Goal: Task Accomplishment & Management: Complete application form

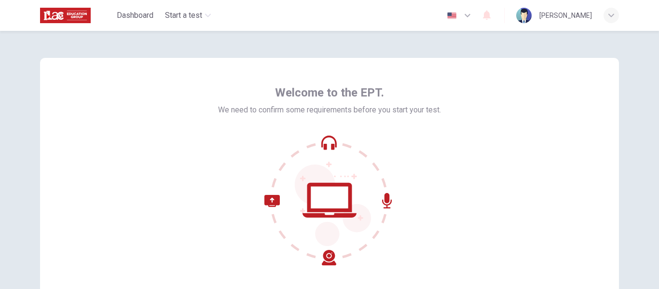
scroll to position [96, 0]
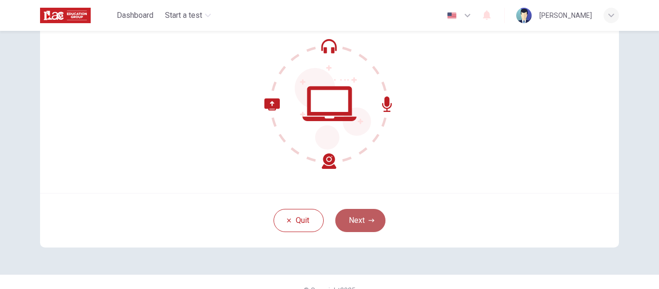
click at [352, 221] on button "Next" at bounding box center [360, 220] width 50 height 23
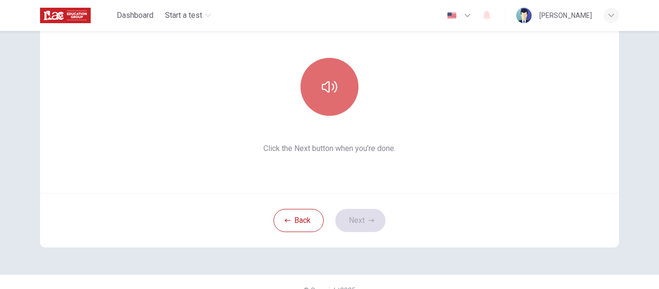
click at [334, 84] on icon "button" at bounding box center [329, 87] width 15 height 12
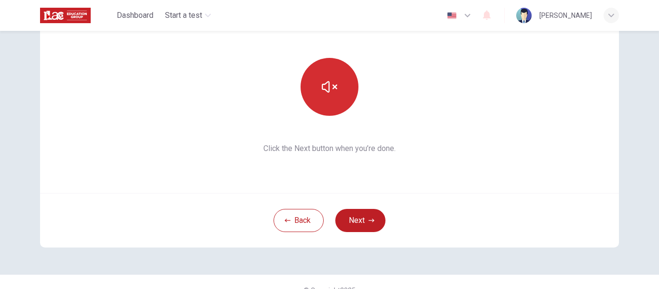
click at [365, 223] on button "Next" at bounding box center [360, 220] width 50 height 23
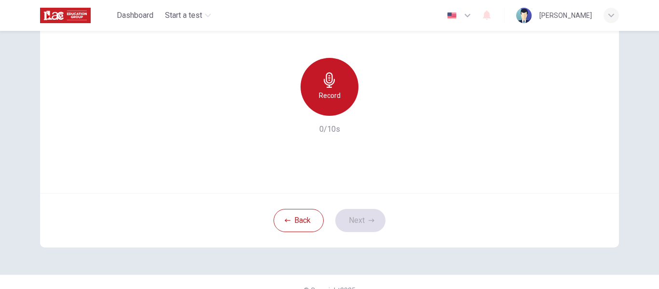
click at [330, 90] on h6 "Record" at bounding box center [330, 96] width 22 height 12
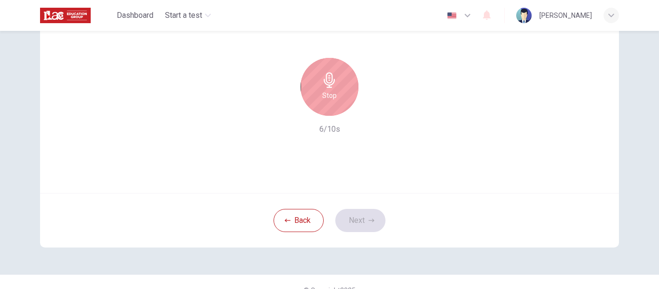
click at [337, 100] on div "Stop" at bounding box center [329, 87] width 58 height 58
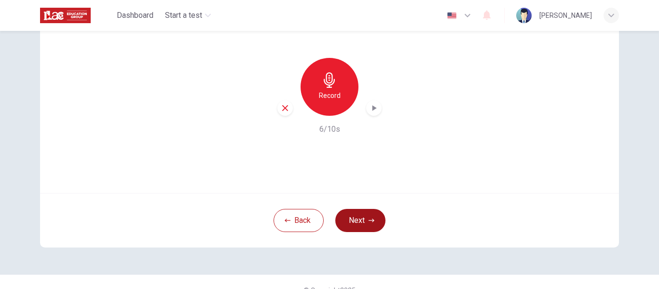
click at [368, 221] on icon "button" at bounding box center [371, 220] width 6 height 6
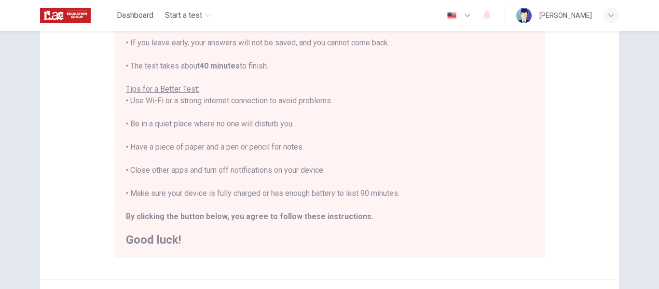
scroll to position [247, 0]
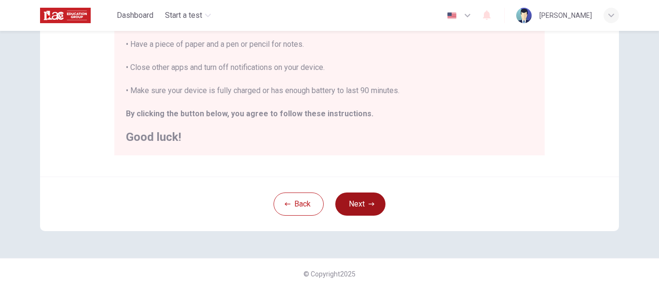
click at [362, 207] on button "Next" at bounding box center [360, 203] width 50 height 23
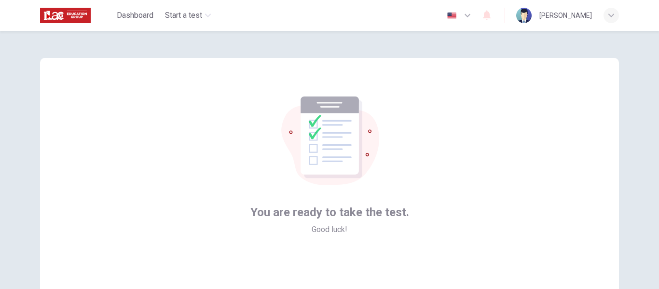
scroll to position [113, 0]
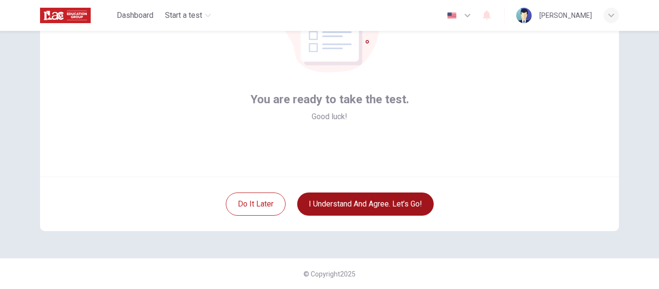
click at [383, 202] on button "I understand and agree. Let’s go!" at bounding box center [365, 203] width 136 height 23
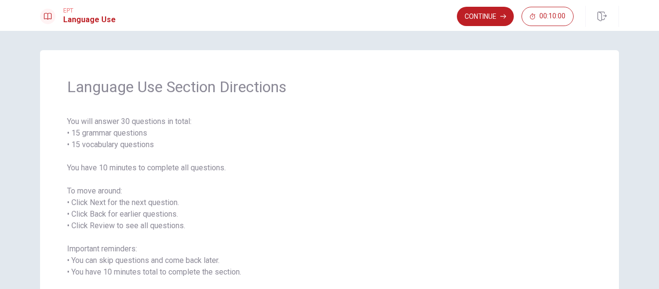
scroll to position [89, 0]
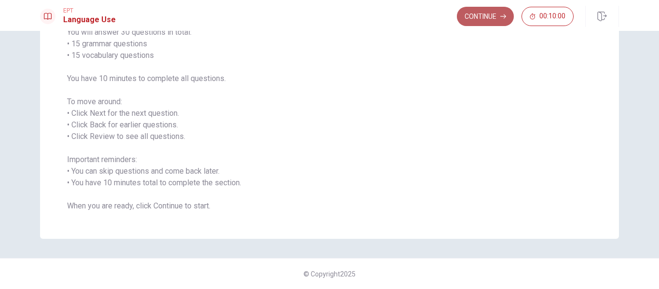
click at [498, 16] on button "Continue" at bounding box center [485, 16] width 57 height 19
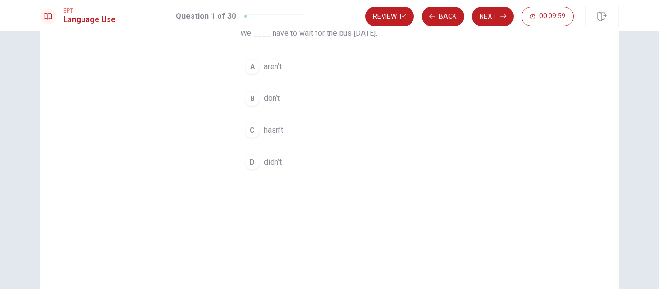
scroll to position [0, 0]
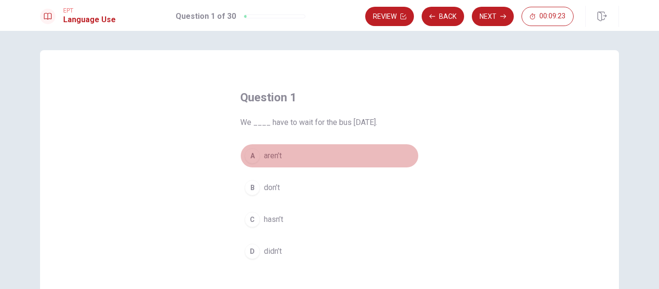
click at [268, 159] on span "aren’t" at bounding box center [273, 156] width 18 height 12
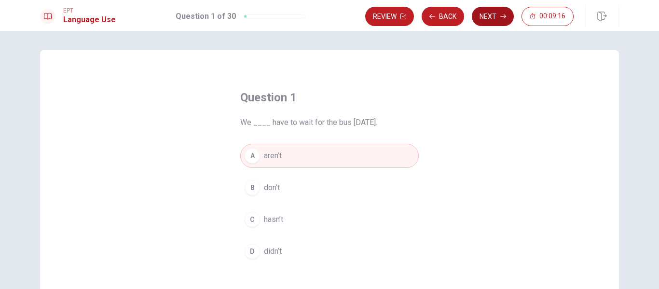
click at [493, 13] on button "Next" at bounding box center [493, 16] width 42 height 19
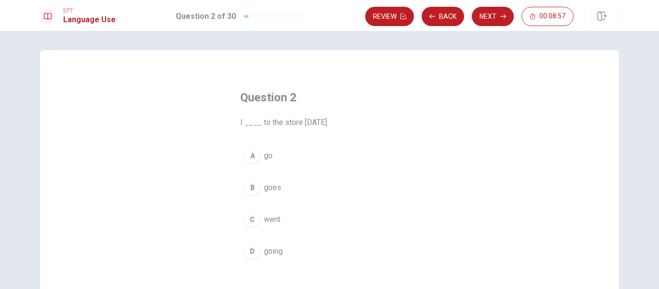
click at [273, 248] on span "going" at bounding box center [273, 251] width 19 height 12
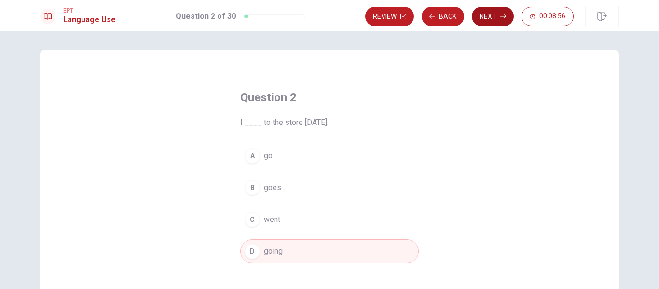
click at [493, 19] on button "Next" at bounding box center [493, 16] width 42 height 19
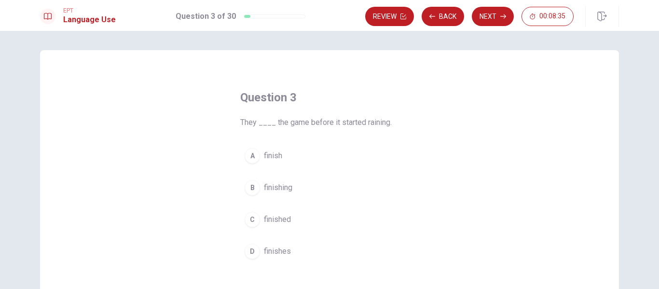
click at [274, 156] on span "finish" at bounding box center [273, 156] width 18 height 12
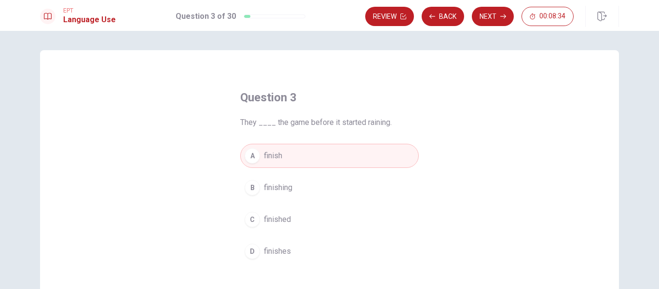
click at [486, 20] on button "Next" at bounding box center [493, 16] width 42 height 19
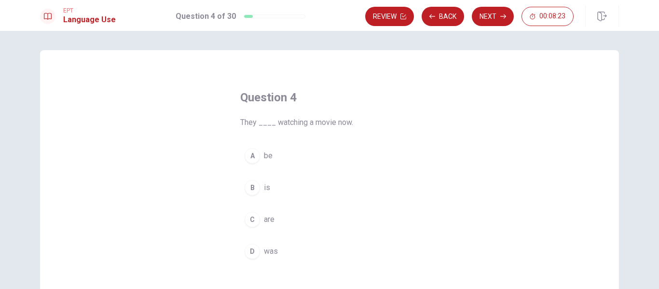
click at [267, 220] on span "are" at bounding box center [269, 220] width 11 height 12
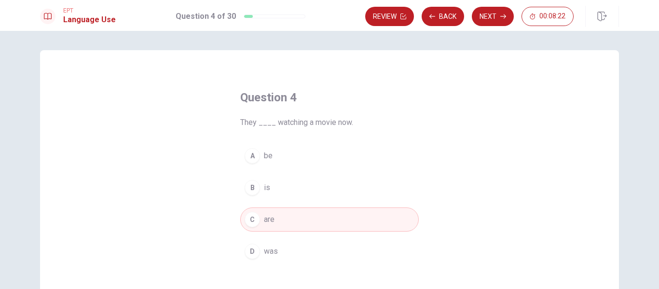
click at [485, 17] on button "Next" at bounding box center [493, 16] width 42 height 19
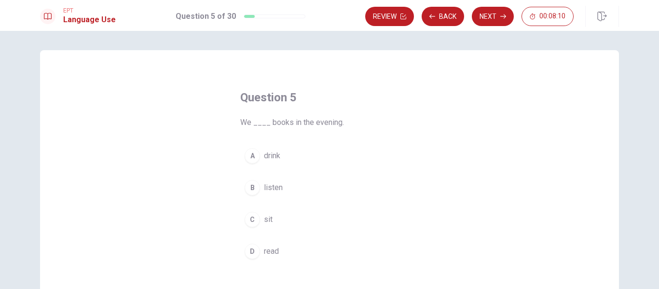
drag, startPoint x: 271, startPoint y: 250, endPoint x: 311, endPoint y: 246, distance: 40.2
click at [274, 252] on span "read" at bounding box center [271, 251] width 15 height 12
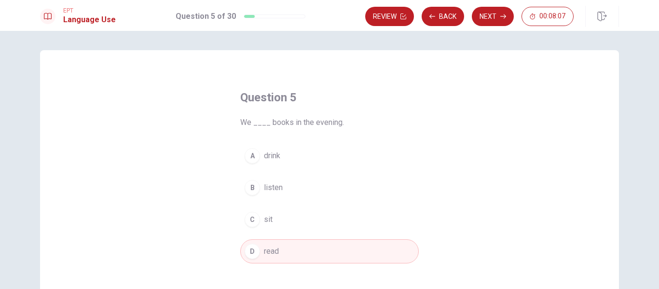
click at [499, 22] on button "Next" at bounding box center [493, 16] width 42 height 19
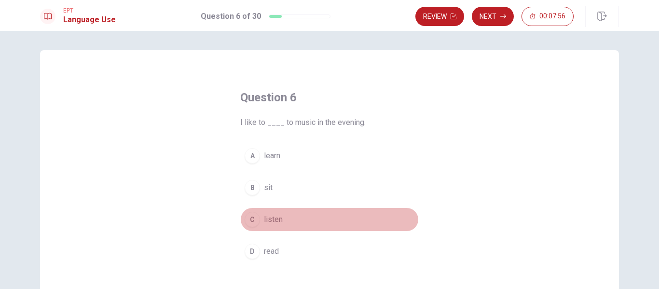
click at [275, 222] on span "listen" at bounding box center [273, 220] width 19 height 12
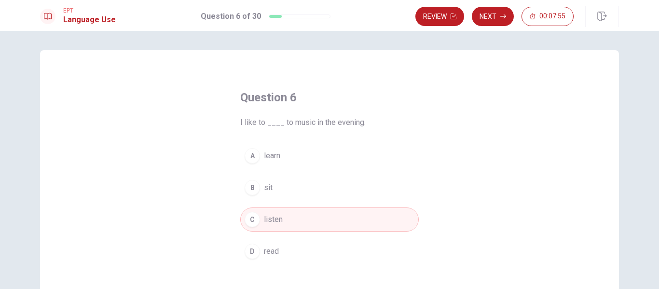
click at [491, 13] on button "Next" at bounding box center [493, 16] width 42 height 19
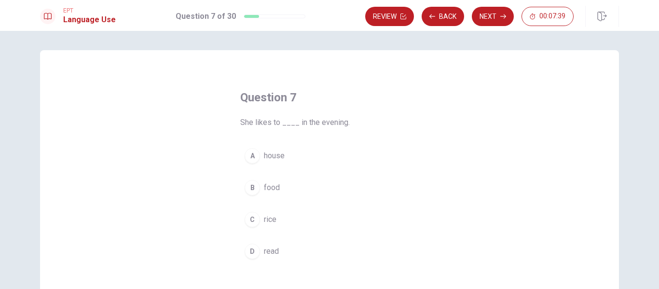
drag, startPoint x: 277, startPoint y: 251, endPoint x: 319, endPoint y: 241, distance: 42.7
click at [277, 250] on button "D read" at bounding box center [329, 251] width 178 height 24
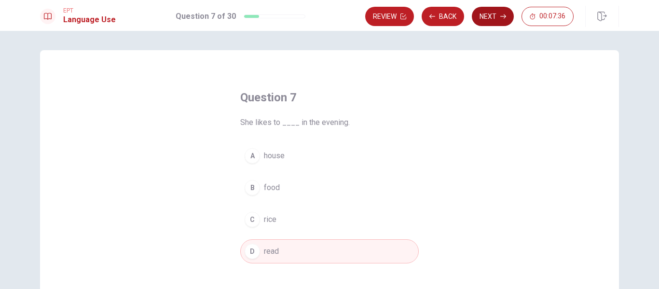
click at [499, 19] on button "Next" at bounding box center [493, 16] width 42 height 19
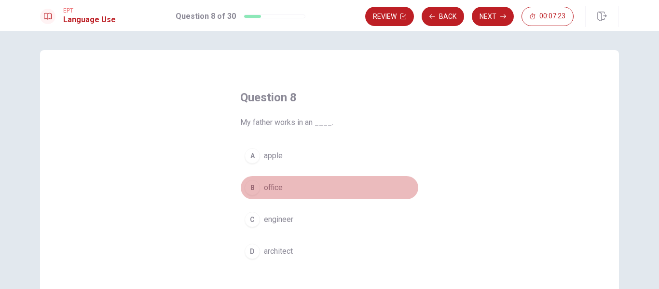
click at [273, 187] on span "office" at bounding box center [273, 188] width 19 height 12
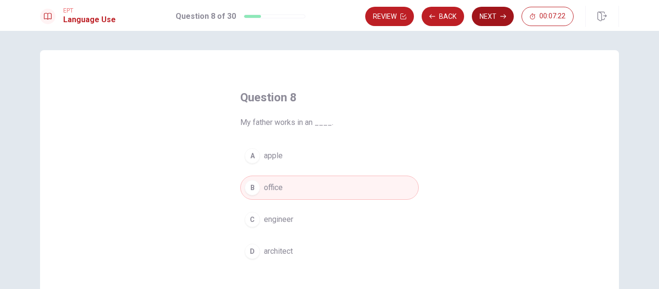
click at [491, 22] on button "Next" at bounding box center [493, 16] width 42 height 19
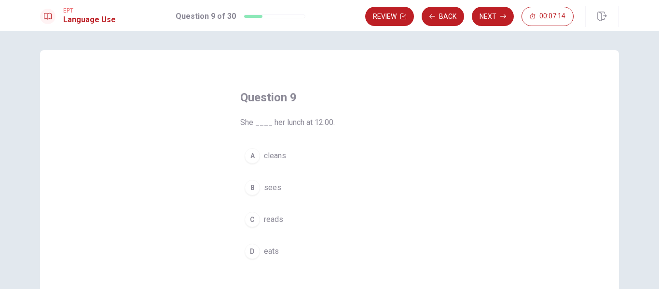
click at [273, 252] on span "eats" at bounding box center [271, 251] width 15 height 12
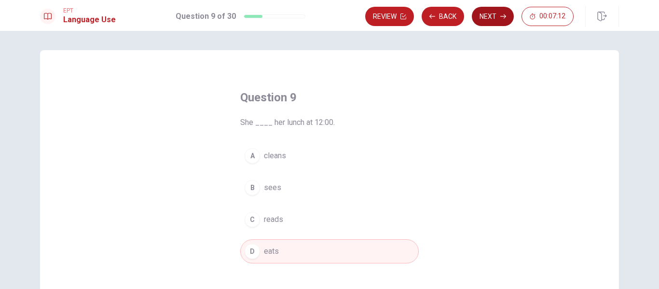
click at [496, 18] on button "Next" at bounding box center [493, 16] width 42 height 19
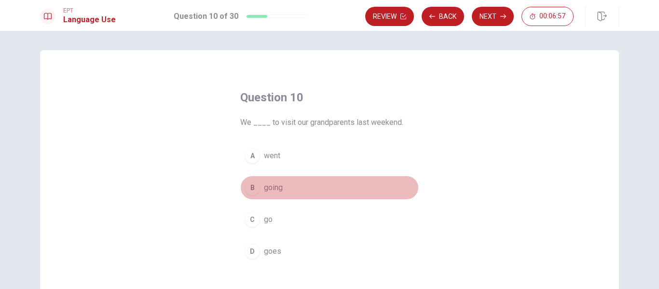
click at [281, 186] on button "B going" at bounding box center [329, 187] width 178 height 24
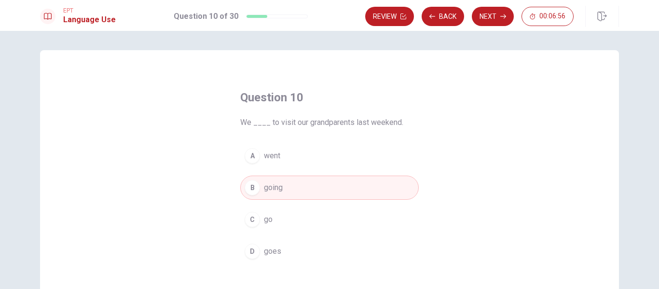
click at [483, 15] on button "Next" at bounding box center [493, 16] width 42 height 19
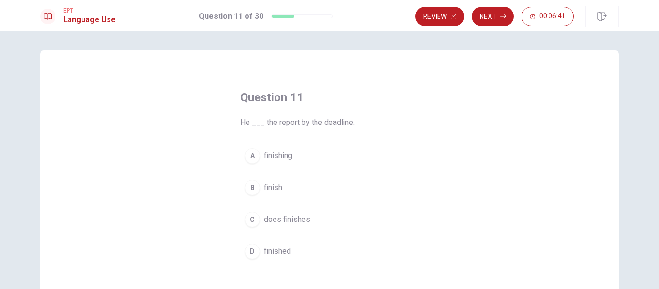
scroll to position [48, 0]
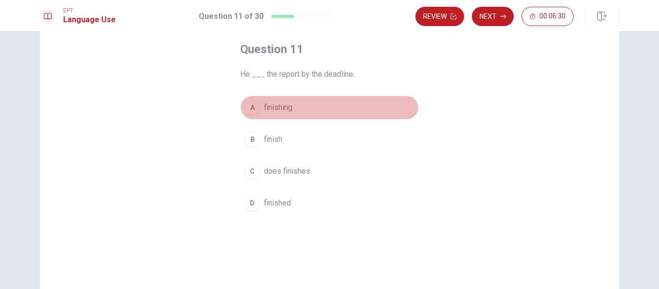
click at [282, 111] on span "finishing" at bounding box center [278, 108] width 28 height 12
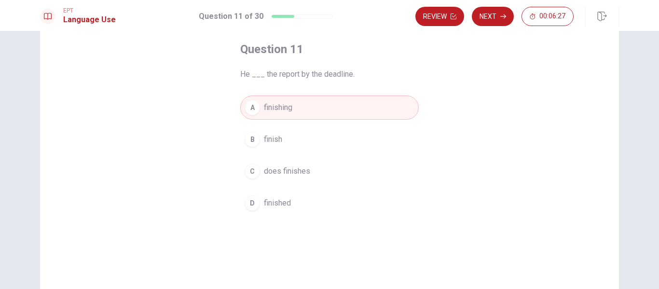
click at [495, 16] on button "Next" at bounding box center [493, 16] width 42 height 19
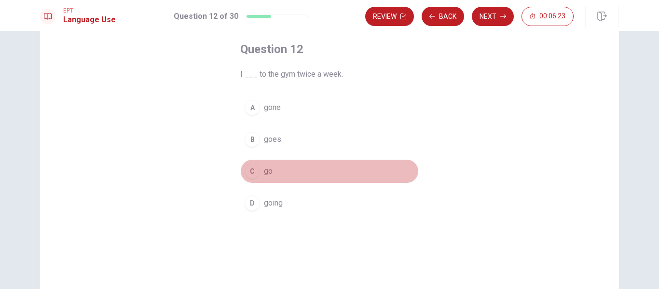
drag, startPoint x: 269, startPoint y: 173, endPoint x: 285, endPoint y: 168, distance: 17.0
click at [270, 173] on span "go" at bounding box center [268, 171] width 9 height 12
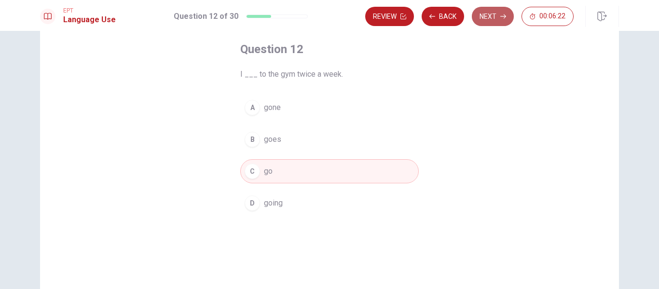
click at [492, 19] on button "Next" at bounding box center [493, 16] width 42 height 19
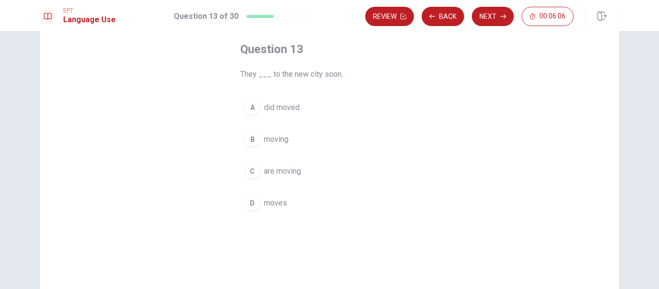
click at [282, 137] on span "moving" at bounding box center [276, 140] width 25 height 12
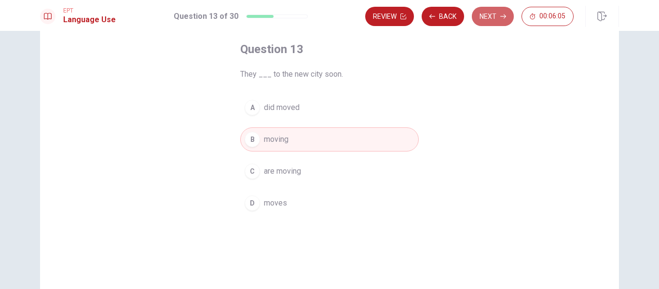
click at [485, 17] on button "Next" at bounding box center [493, 16] width 42 height 19
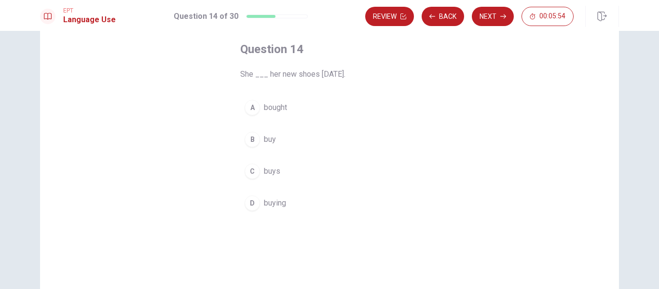
click at [277, 106] on span "bought" at bounding box center [275, 108] width 23 height 12
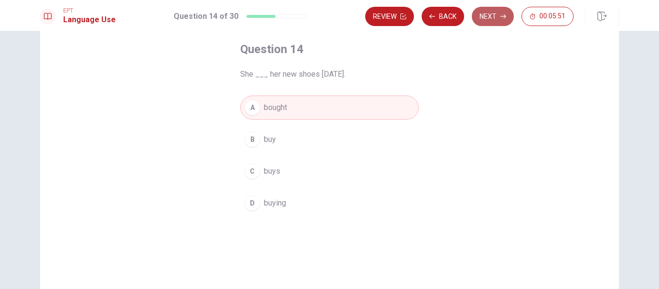
click at [486, 11] on button "Next" at bounding box center [493, 16] width 42 height 19
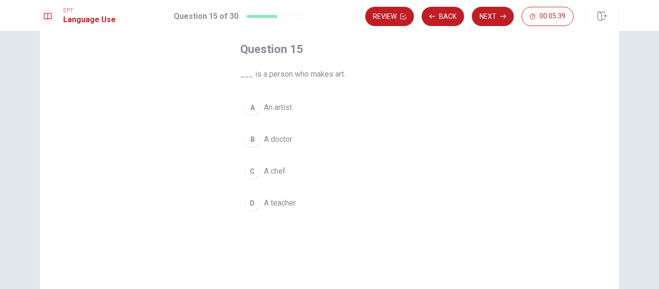
drag, startPoint x: 272, startPoint y: 111, endPoint x: 283, endPoint y: 106, distance: 12.3
click at [272, 109] on span "An artist" at bounding box center [278, 108] width 28 height 12
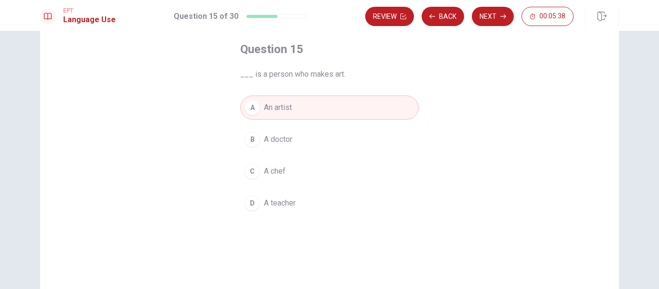
click at [494, 20] on button "Next" at bounding box center [493, 16] width 42 height 19
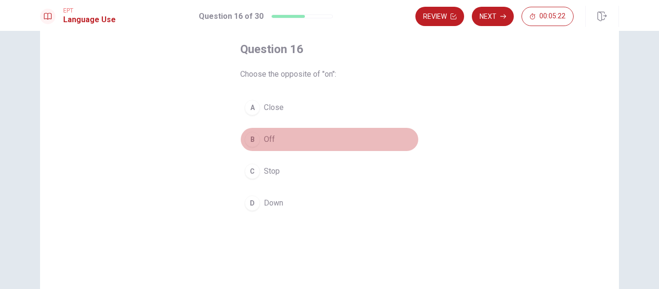
click at [260, 143] on button "B Off" at bounding box center [329, 139] width 178 height 24
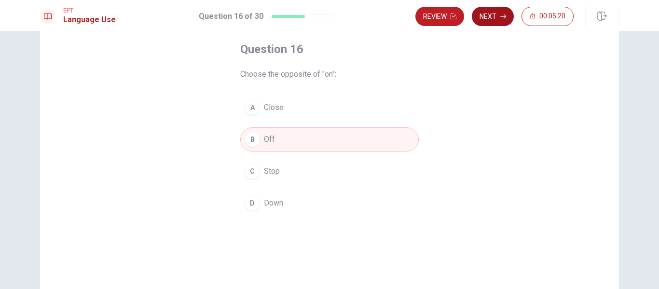
click at [495, 17] on button "Next" at bounding box center [493, 16] width 42 height 19
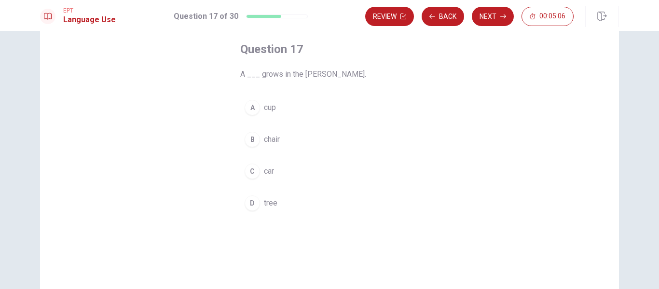
drag, startPoint x: 266, startPoint y: 204, endPoint x: 271, endPoint y: 202, distance: 5.6
click at [267, 204] on span "tree" at bounding box center [270, 203] width 13 height 12
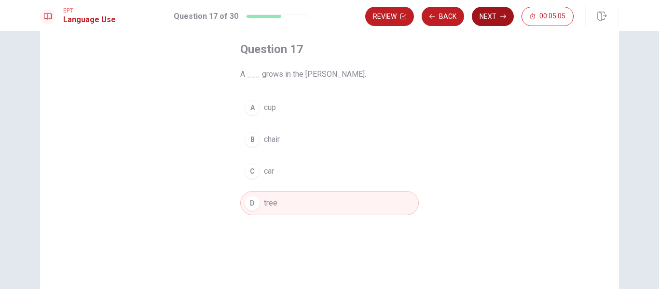
click at [496, 15] on button "Next" at bounding box center [493, 16] width 42 height 19
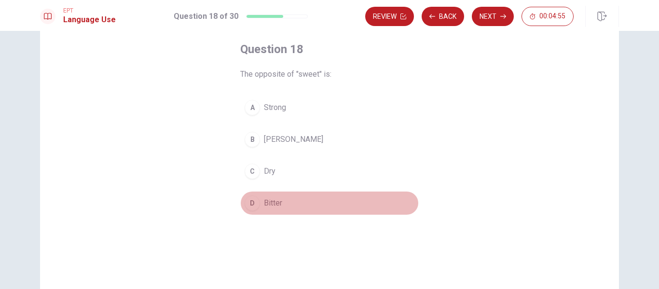
click at [264, 203] on span "Bitter" at bounding box center [273, 203] width 18 height 12
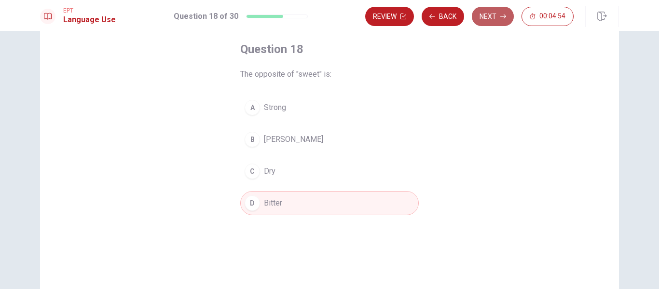
click at [495, 21] on button "Next" at bounding box center [493, 16] width 42 height 19
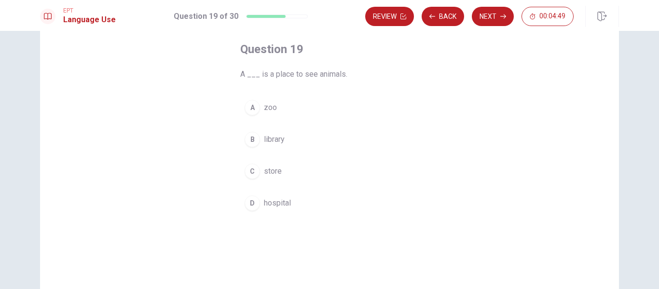
click at [270, 104] on span "zoo" at bounding box center [270, 108] width 13 height 12
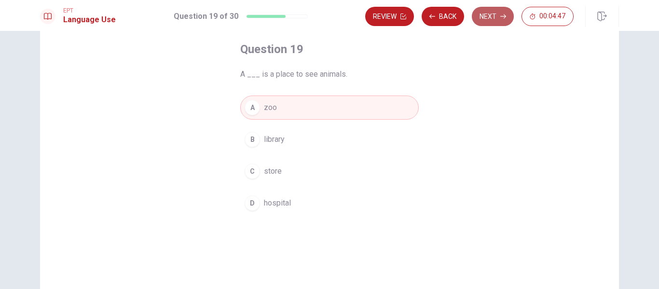
click at [494, 18] on button "Next" at bounding box center [493, 16] width 42 height 19
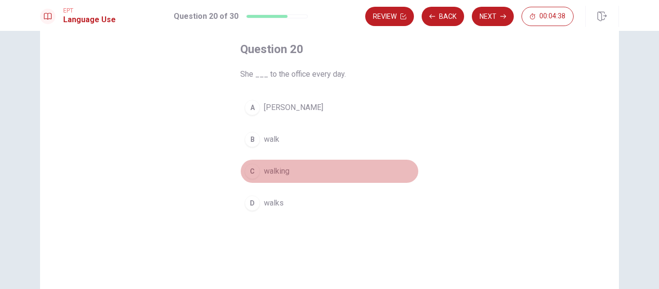
click at [287, 172] on span "walking" at bounding box center [277, 171] width 26 height 12
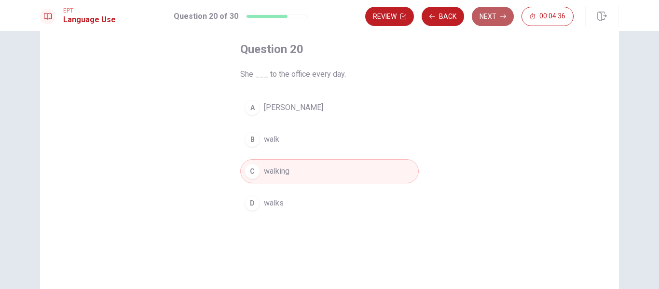
click at [486, 18] on button "Next" at bounding box center [493, 16] width 42 height 19
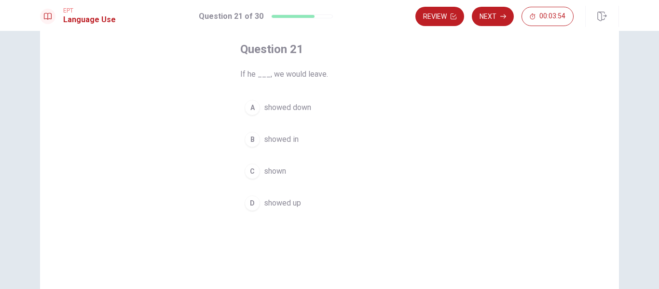
drag, startPoint x: 282, startPoint y: 135, endPoint x: 329, endPoint y: 122, distance: 48.9
click at [282, 134] on span "showed in" at bounding box center [281, 140] width 35 height 12
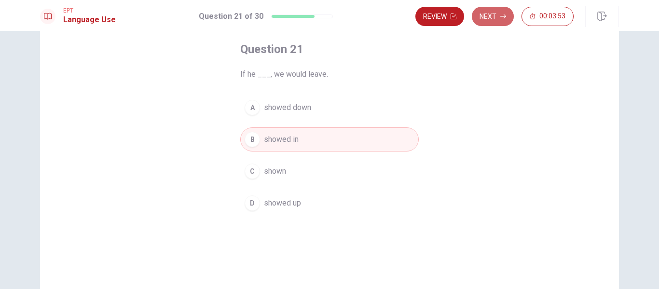
click at [504, 20] on button "Next" at bounding box center [493, 16] width 42 height 19
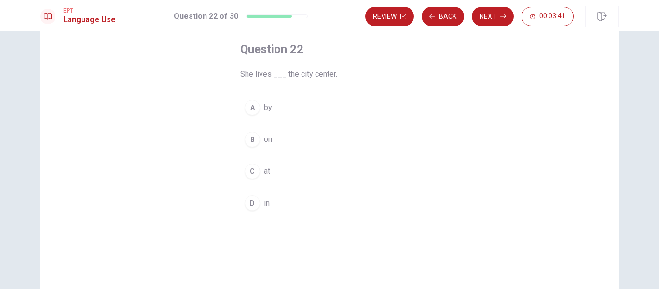
click at [267, 202] on span "in" at bounding box center [267, 203] width 6 height 12
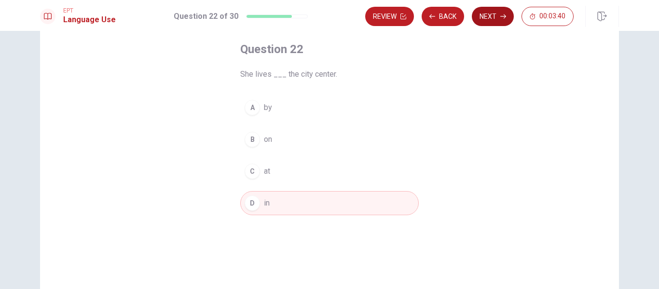
click at [489, 13] on button "Next" at bounding box center [493, 16] width 42 height 19
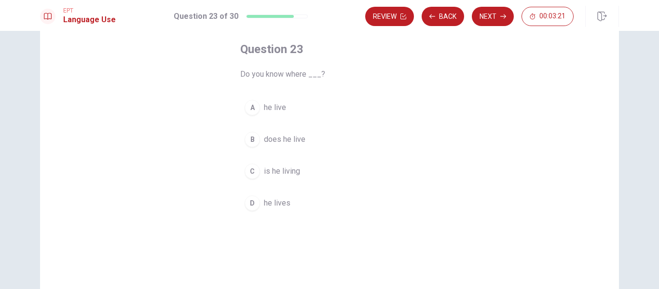
drag, startPoint x: 280, startPoint y: 108, endPoint x: 311, endPoint y: 103, distance: 32.2
click at [280, 107] on span "he live" at bounding box center [275, 108] width 22 height 12
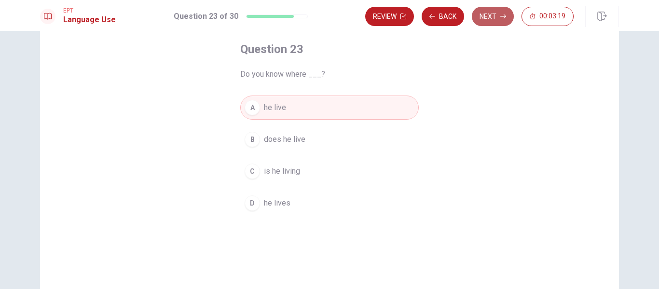
click at [499, 20] on button "Next" at bounding box center [493, 16] width 42 height 19
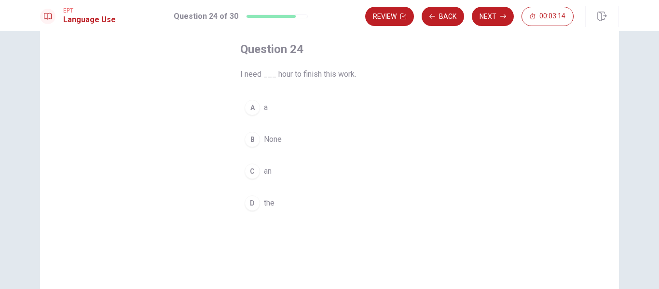
drag, startPoint x: 268, startPoint y: 170, endPoint x: 274, endPoint y: 171, distance: 6.3
click at [268, 169] on span "an" at bounding box center [268, 171] width 8 height 12
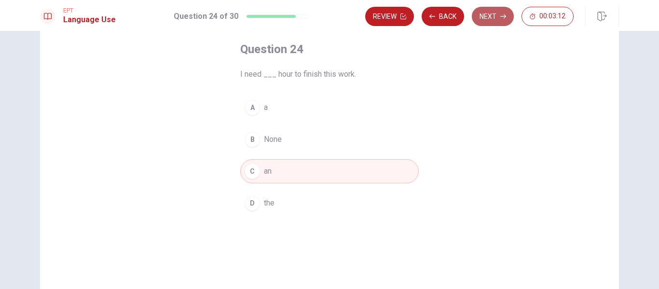
click at [492, 17] on button "Next" at bounding box center [493, 16] width 42 height 19
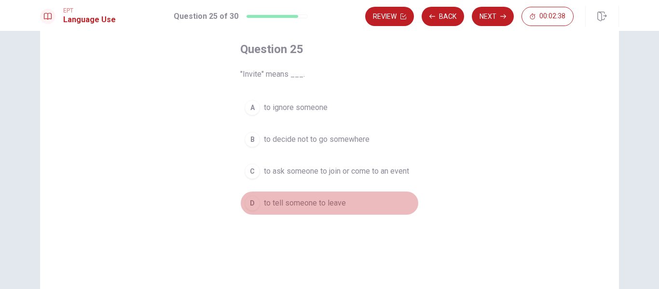
click at [337, 203] on span "to tell someone to leave" at bounding box center [305, 203] width 82 height 12
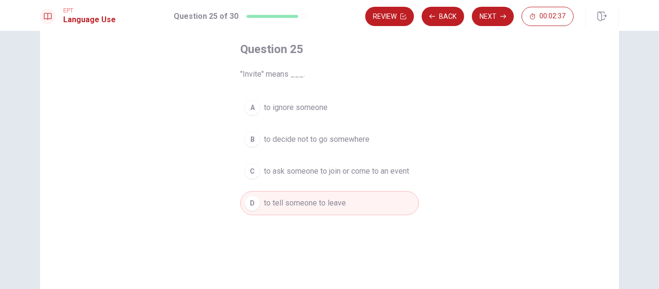
click at [500, 22] on button "Next" at bounding box center [493, 16] width 42 height 19
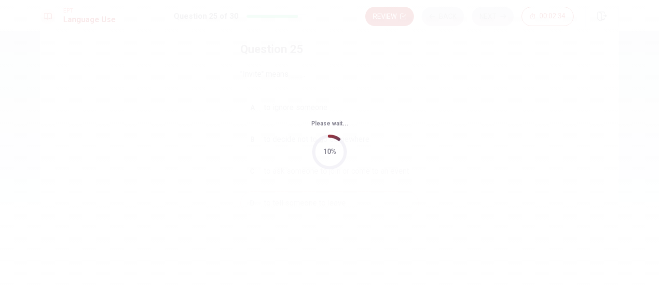
scroll to position [0, 0]
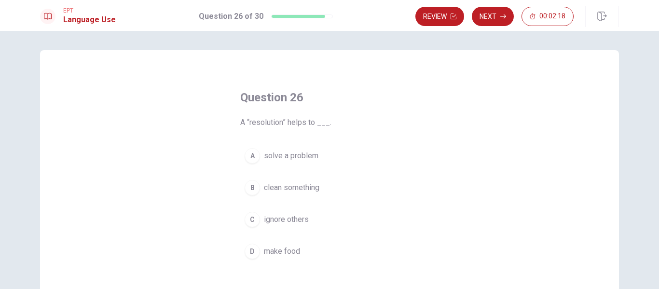
click at [300, 159] on span "solve a problem" at bounding box center [291, 156] width 54 height 12
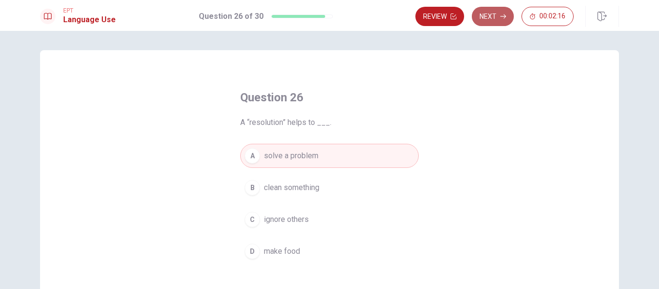
click at [500, 13] on button "Next" at bounding box center [493, 16] width 42 height 19
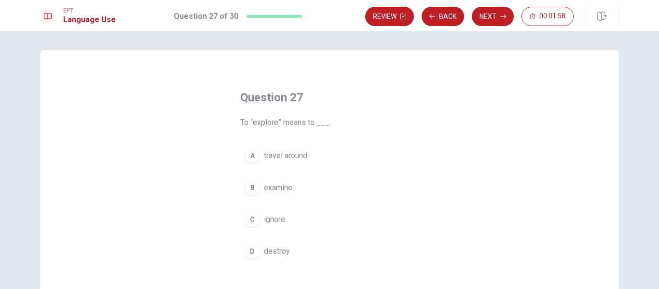
click at [306, 153] on button "A travel around" at bounding box center [329, 156] width 178 height 24
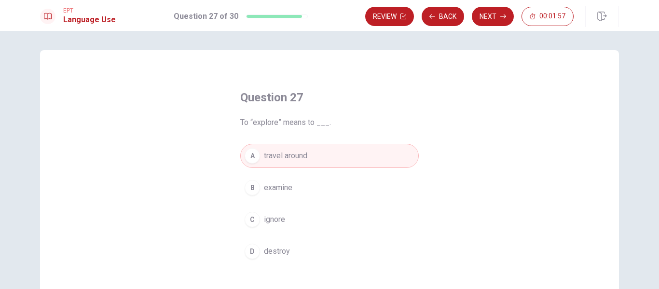
click at [496, 17] on button "Next" at bounding box center [493, 16] width 42 height 19
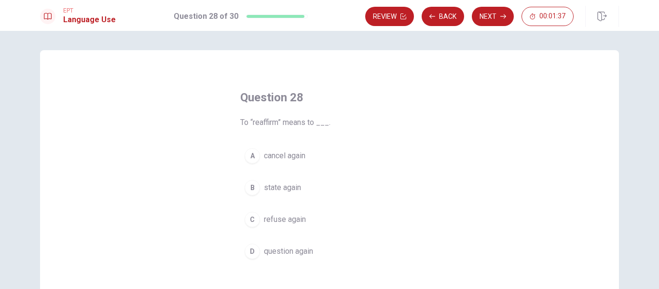
drag, startPoint x: 295, startPoint y: 188, endPoint x: 336, endPoint y: 177, distance: 42.3
click at [296, 188] on span "state again" at bounding box center [282, 188] width 37 height 12
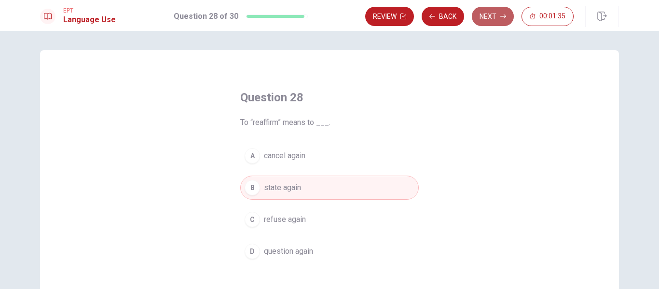
click at [487, 23] on button "Next" at bounding box center [493, 16] width 42 height 19
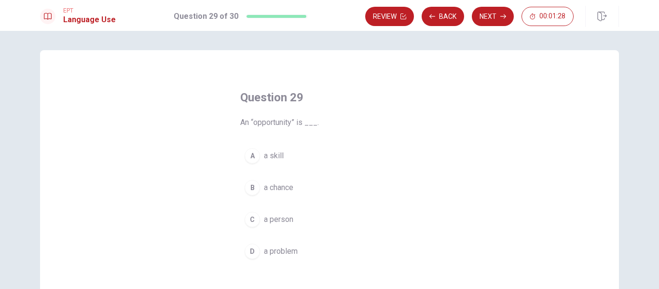
drag, startPoint x: 290, startPoint y: 185, endPoint x: 303, endPoint y: 181, distance: 14.2
click at [290, 184] on span "a chance" at bounding box center [278, 188] width 29 height 12
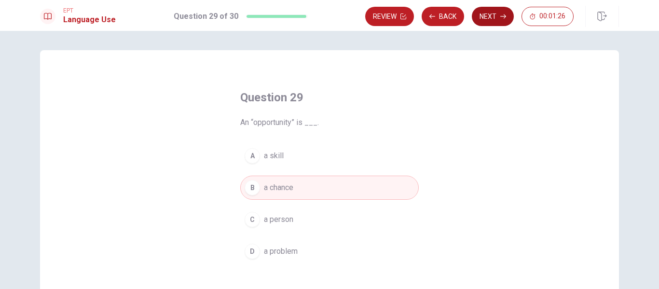
click at [493, 18] on button "Next" at bounding box center [493, 16] width 42 height 19
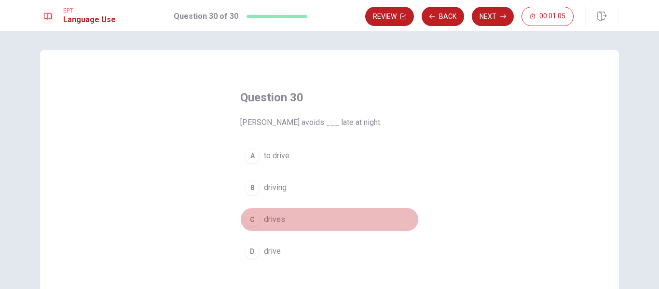
click at [283, 220] on button "C drives" at bounding box center [329, 219] width 178 height 24
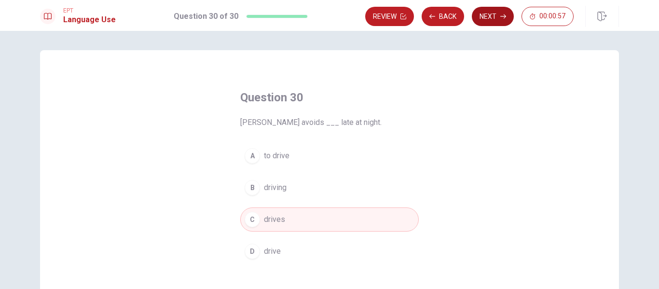
click at [494, 18] on button "Next" at bounding box center [493, 16] width 42 height 19
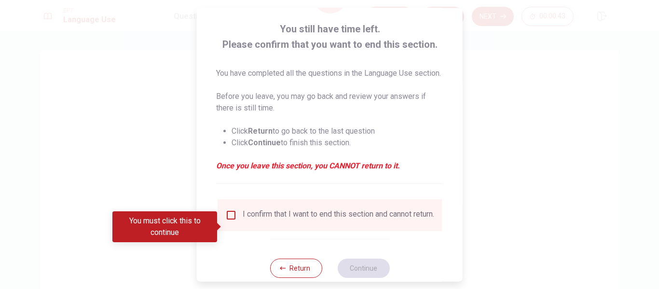
scroll to position [82, 0]
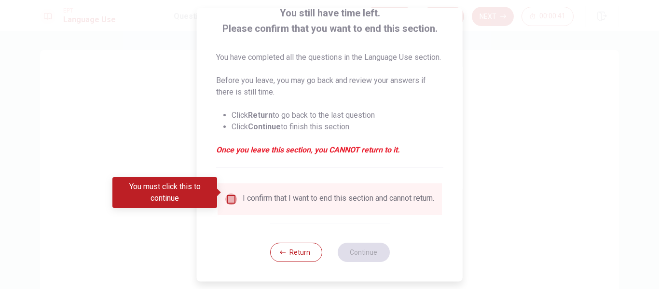
drag, startPoint x: 227, startPoint y: 193, endPoint x: 289, endPoint y: 241, distance: 78.0
click at [229, 193] on input "You must click this to continue" at bounding box center [231, 199] width 12 height 12
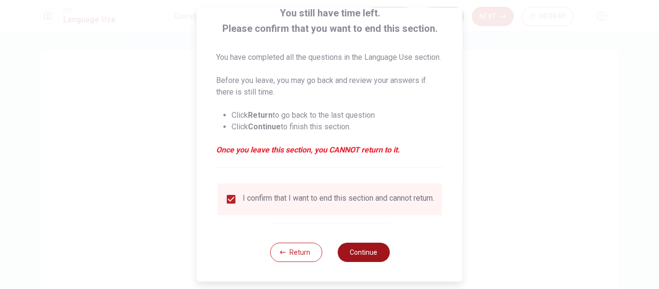
click at [365, 250] on button "Continue" at bounding box center [363, 252] width 52 height 19
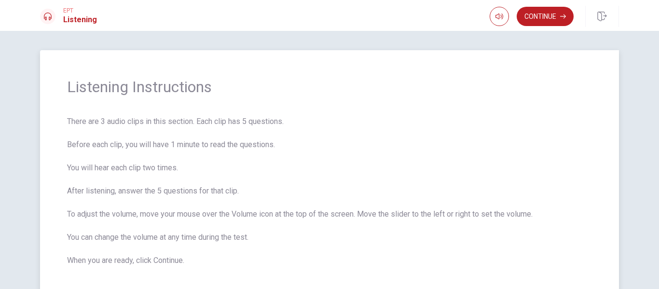
scroll to position [48, 0]
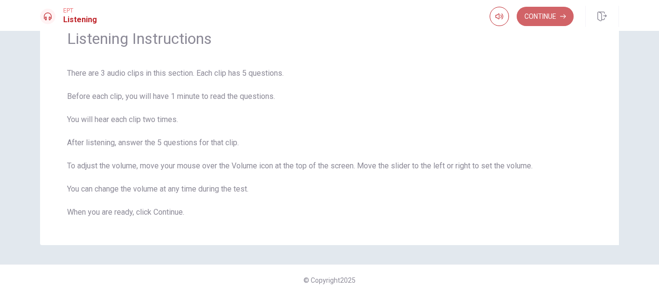
click at [536, 20] on button "Continue" at bounding box center [544, 16] width 57 height 19
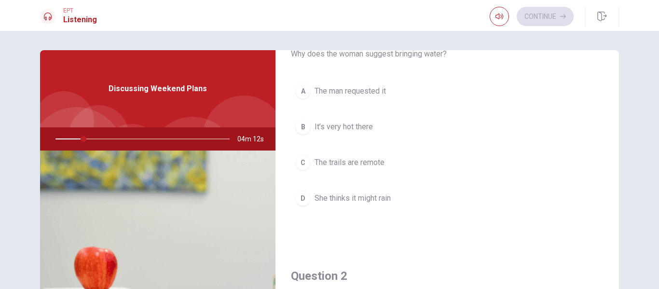
click at [350, 130] on span "It’s very hot there" at bounding box center [343, 127] width 58 height 12
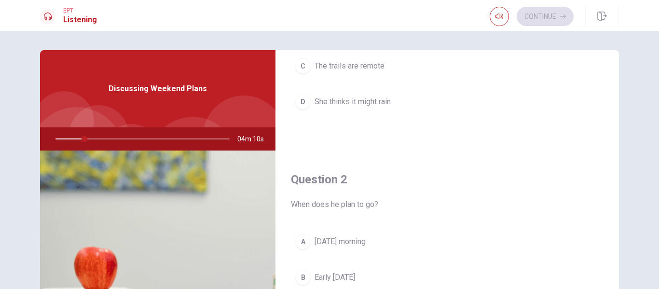
scroll to position [241, 0]
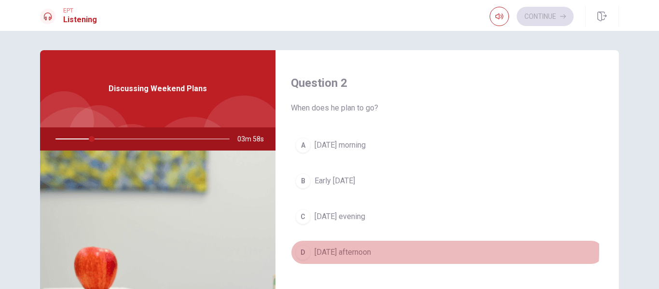
drag, startPoint x: 343, startPoint y: 249, endPoint x: 439, endPoint y: 235, distance: 96.6
click at [344, 249] on span "[DATE] afternoon" at bounding box center [342, 252] width 56 height 12
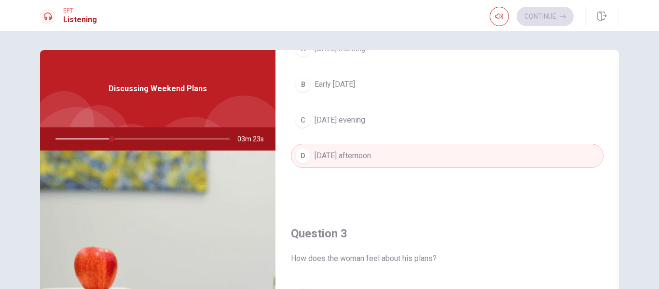
scroll to position [193, 0]
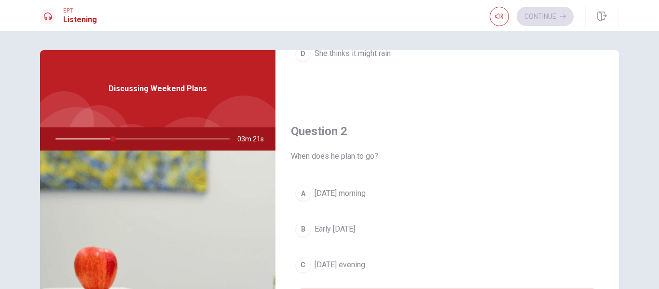
click at [341, 199] on button "A [DATE] morning" at bounding box center [447, 193] width 312 height 24
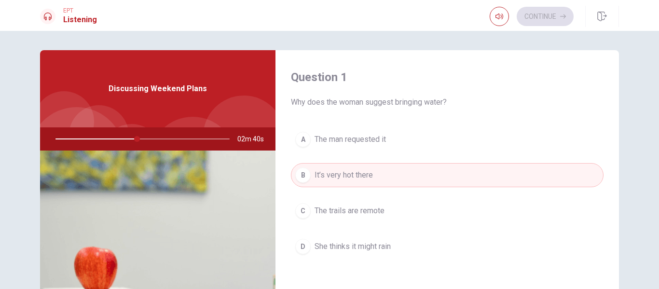
scroll to position [48, 0]
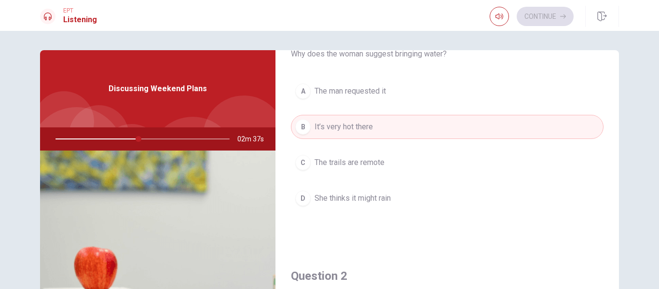
drag, startPoint x: 379, startPoint y: 99, endPoint x: 391, endPoint y: 119, distance: 23.0
click at [379, 99] on button "A The man requested it" at bounding box center [447, 91] width 312 height 24
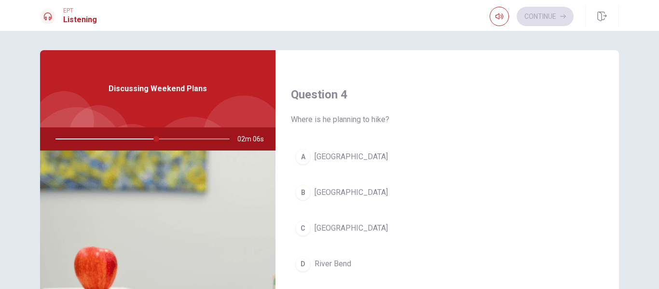
scroll to position [771, 0]
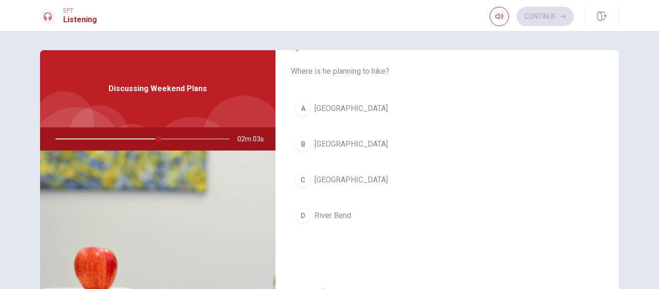
click at [336, 143] on span "[GEOGRAPHIC_DATA]" at bounding box center [350, 144] width 73 height 12
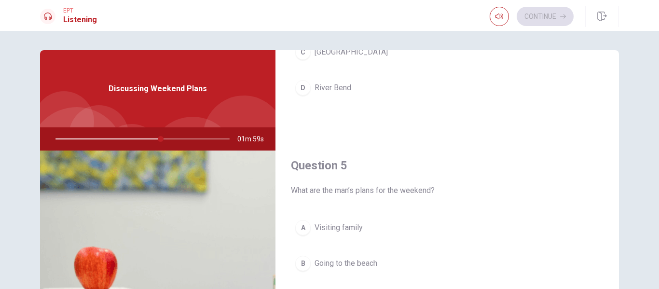
scroll to position [96, 0]
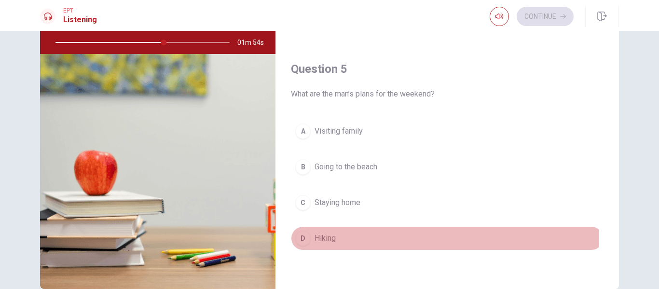
click at [320, 236] on span "Hiking" at bounding box center [324, 238] width 21 height 12
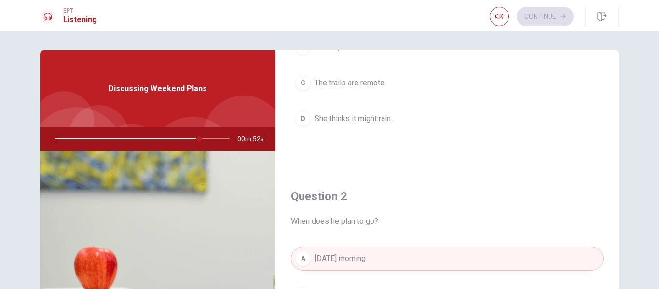
scroll to position [0, 0]
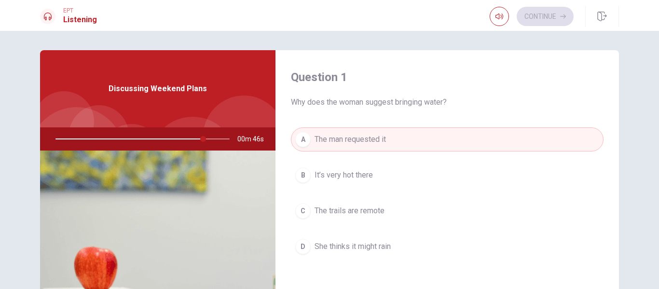
drag, startPoint x: 221, startPoint y: 139, endPoint x: 231, endPoint y: 147, distance: 12.4
click at [222, 139] on div at bounding box center [140, 138] width 193 height 23
type input "0"
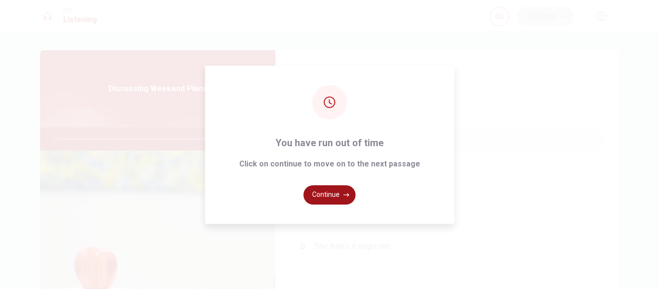
click at [330, 196] on button "Continue" at bounding box center [329, 194] width 52 height 19
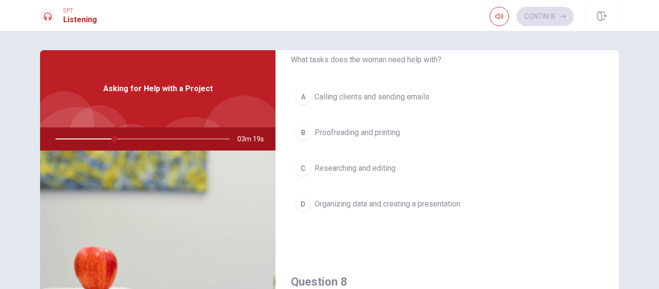
scroll to position [96, 0]
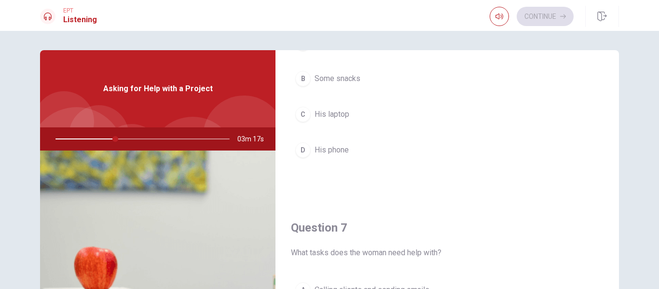
click at [338, 109] on span "His laptop" at bounding box center [331, 114] width 35 height 12
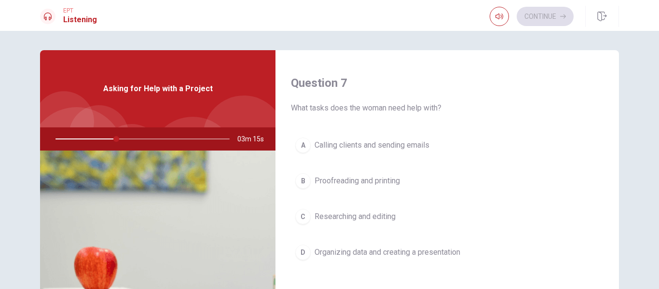
scroll to position [289, 0]
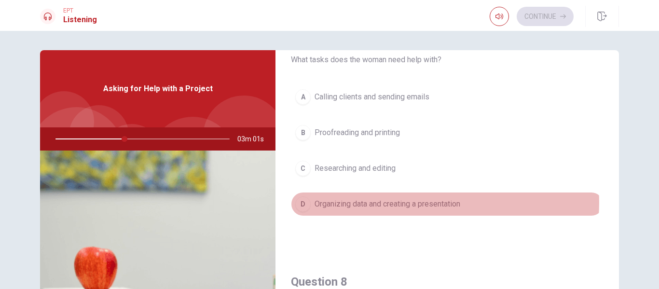
drag, startPoint x: 414, startPoint y: 202, endPoint x: 487, endPoint y: 185, distance: 75.3
click at [414, 203] on span "Organizing data and creating a presentation" at bounding box center [387, 204] width 146 height 12
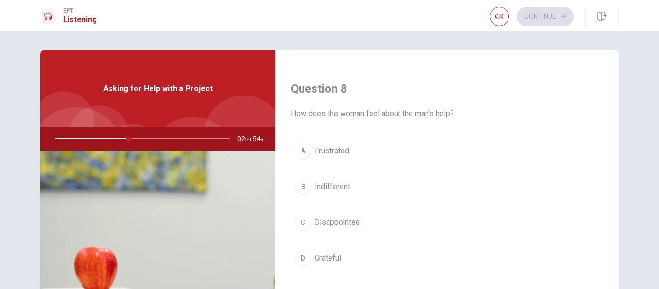
scroll to position [530, 0]
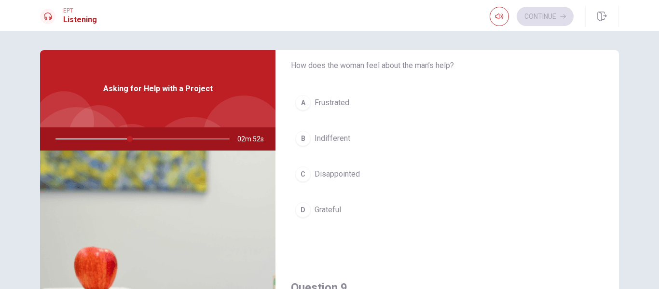
drag, startPoint x: 339, startPoint y: 207, endPoint x: 388, endPoint y: 203, distance: 49.4
click at [339, 207] on span "Grateful" at bounding box center [327, 210] width 27 height 12
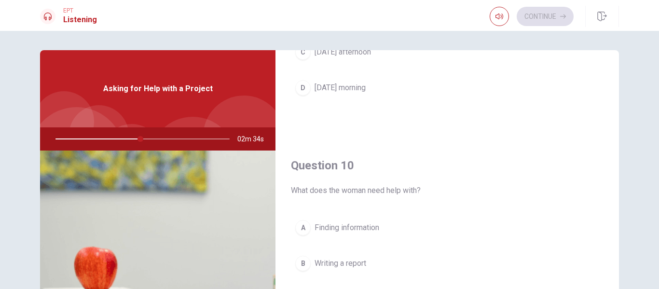
scroll to position [96, 0]
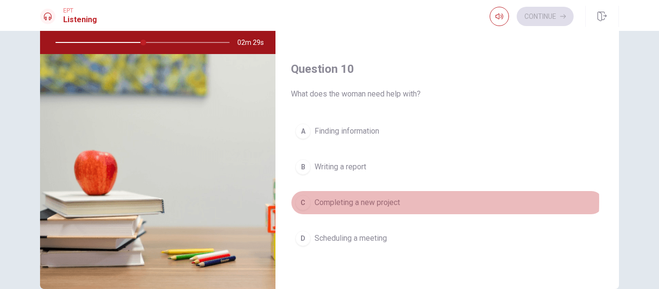
click at [353, 202] on span "Completing a new project" at bounding box center [356, 203] width 85 height 12
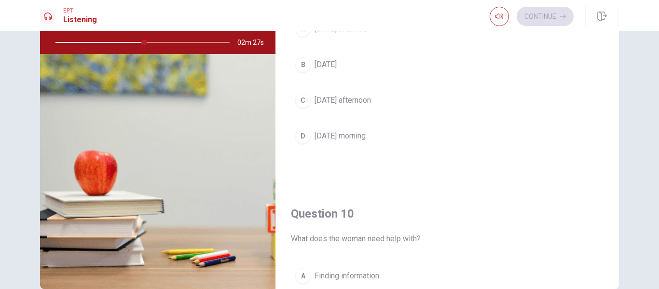
scroll to position [706, 0]
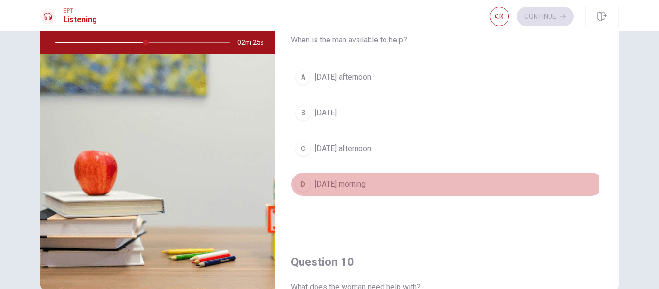
click at [339, 181] on span "[DATE] morning" at bounding box center [339, 184] width 51 height 12
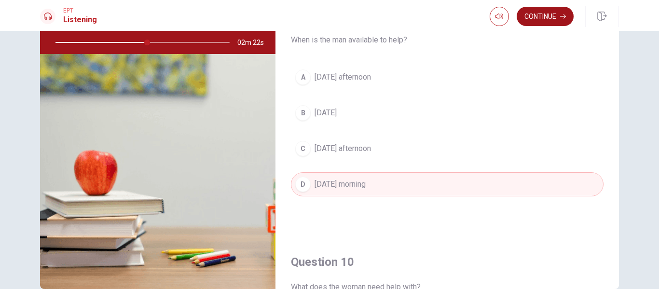
click at [543, 16] on button "Continue" at bounding box center [544, 16] width 57 height 19
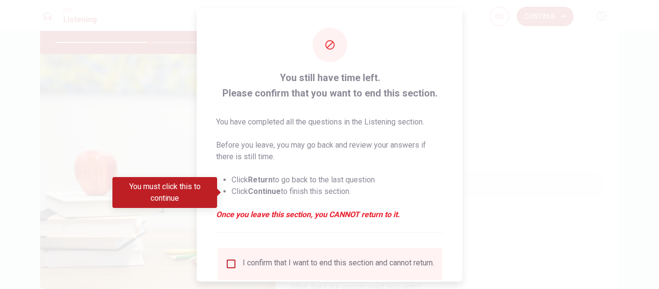
scroll to position [71, 0]
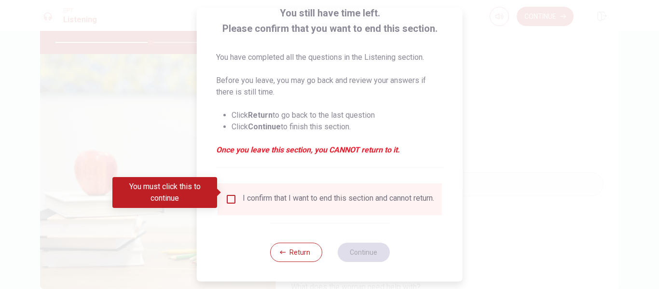
drag, startPoint x: 228, startPoint y: 191, endPoint x: 338, endPoint y: 225, distance: 115.6
click at [230, 193] on input "You must click this to continue" at bounding box center [231, 199] width 12 height 12
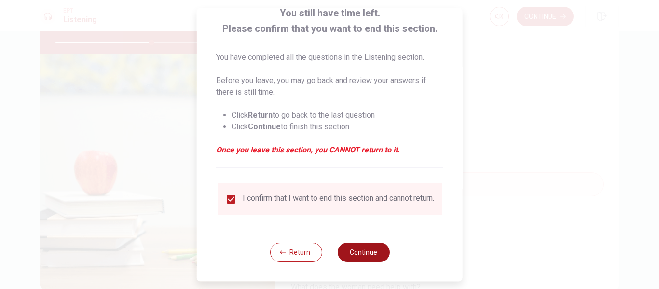
click at [370, 252] on button "Continue" at bounding box center [363, 252] width 52 height 19
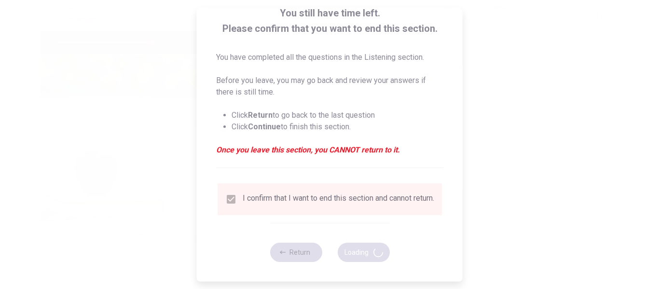
type input "56"
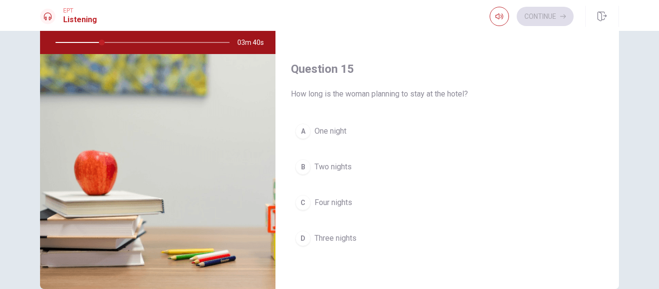
scroll to position [145, 0]
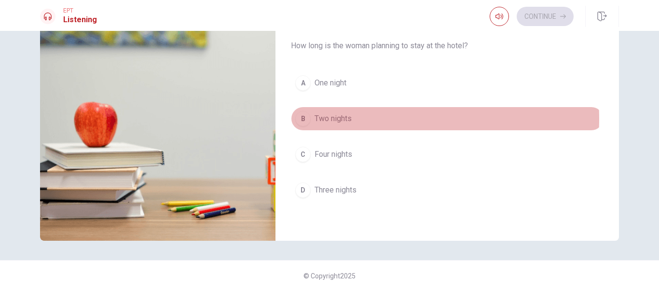
drag, startPoint x: 343, startPoint y: 118, endPoint x: 445, endPoint y: 138, distance: 103.6
click at [344, 119] on span "Two nights" at bounding box center [332, 119] width 37 height 12
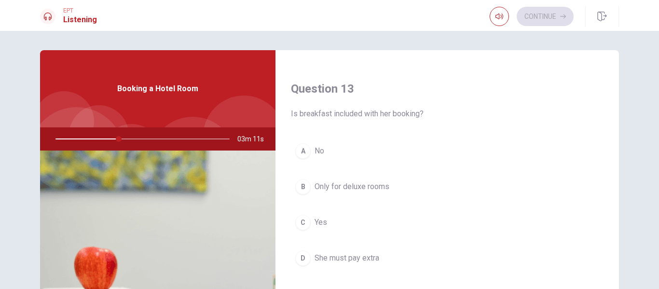
scroll to position [530, 0]
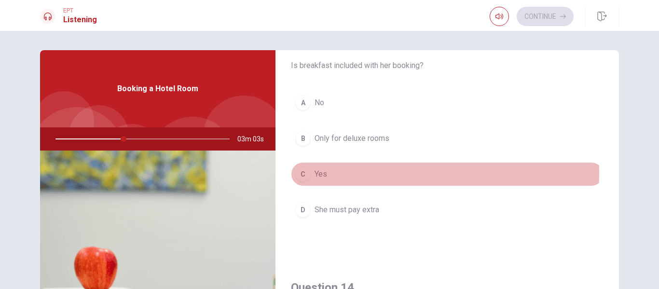
drag, startPoint x: 312, startPoint y: 173, endPoint x: 426, endPoint y: 201, distance: 117.3
click at [314, 173] on span "Yes" at bounding box center [320, 174] width 13 height 12
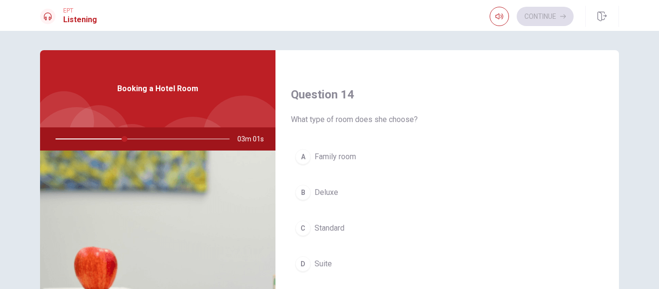
scroll to position [771, 0]
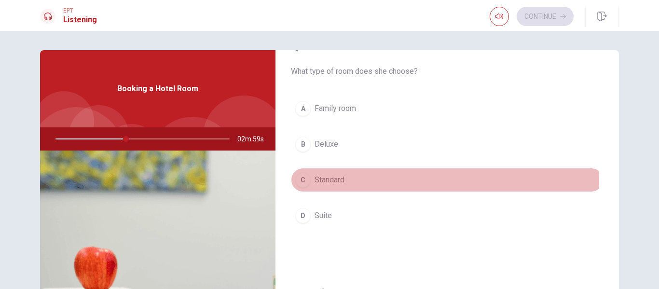
drag, startPoint x: 337, startPoint y: 183, endPoint x: 413, endPoint y: 198, distance: 77.2
click at [337, 183] on span "Standard" at bounding box center [329, 180] width 30 height 12
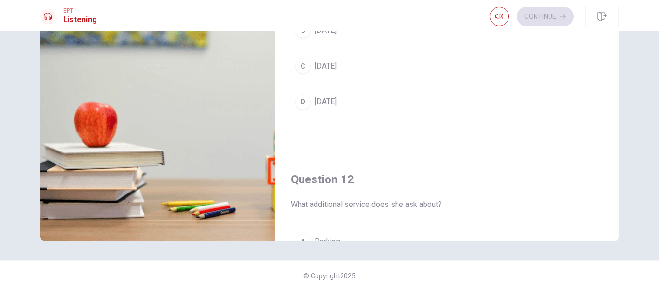
scroll to position [0, 0]
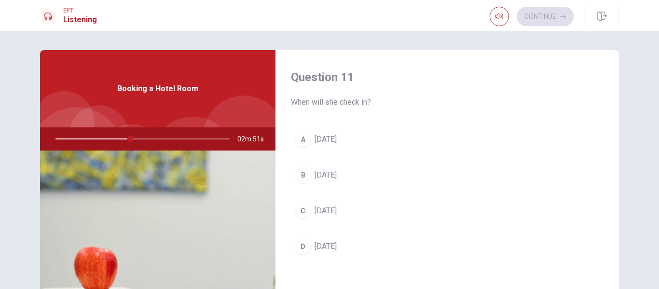
click at [323, 175] on span "[DATE]" at bounding box center [325, 175] width 22 height 12
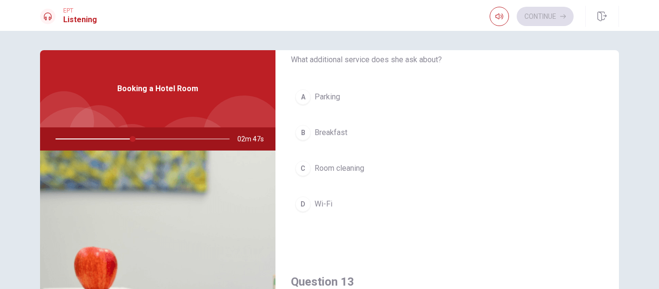
scroll to position [241, 0]
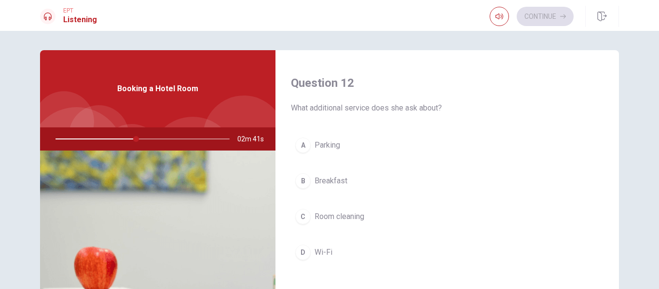
drag, startPoint x: 321, startPoint y: 255, endPoint x: 470, endPoint y: 241, distance: 149.7
click at [321, 255] on span "Wi-Fi" at bounding box center [323, 252] width 18 height 12
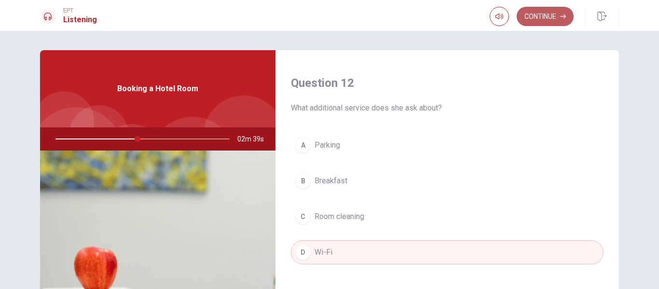
click at [541, 16] on button "Continue" at bounding box center [544, 16] width 57 height 19
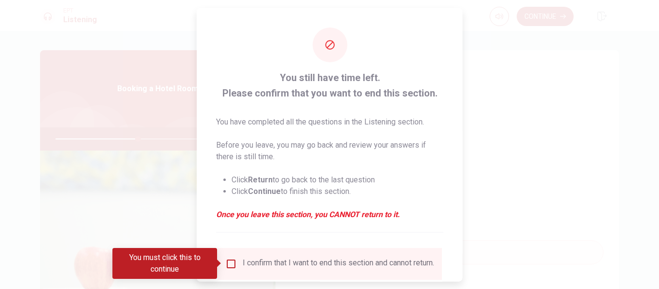
click at [229, 263] on input "You must click this to continue" at bounding box center [231, 263] width 12 height 12
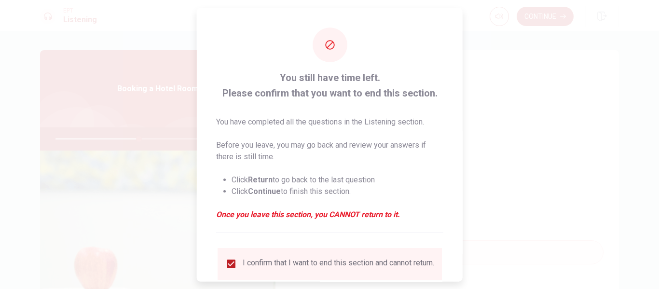
scroll to position [71, 0]
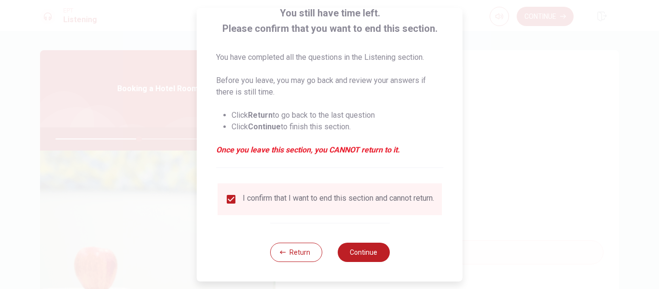
drag, startPoint x: 360, startPoint y: 251, endPoint x: 473, endPoint y: 246, distance: 112.9
click at [361, 251] on button "Continue" at bounding box center [363, 252] width 52 height 19
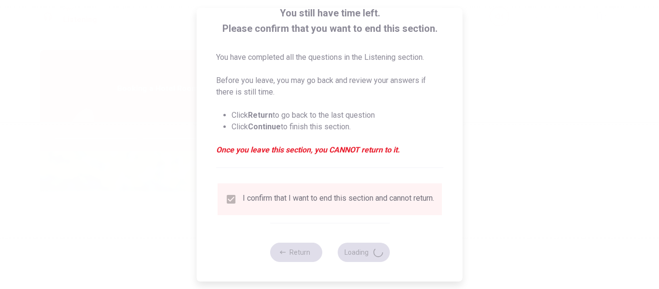
type input "49"
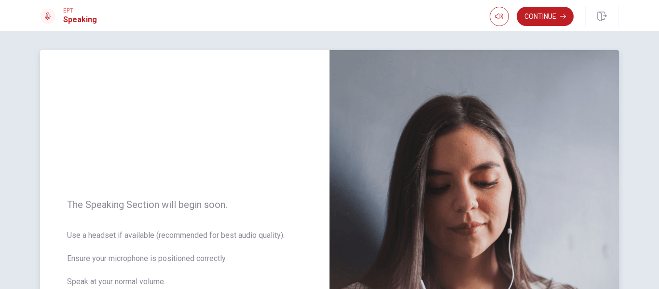
scroll to position [96, 0]
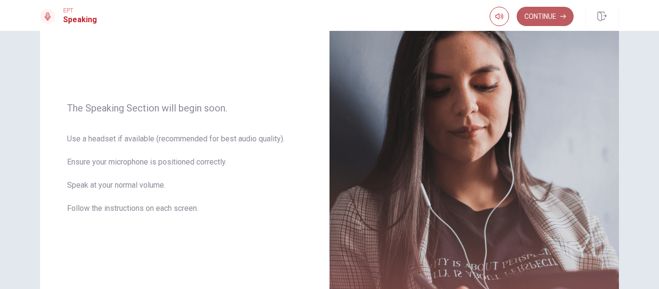
click at [537, 20] on button "Continue" at bounding box center [544, 16] width 57 height 19
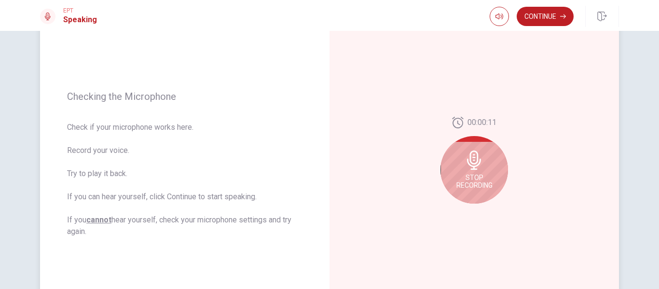
click at [476, 174] on span "Stop Recording" at bounding box center [474, 181] width 36 height 15
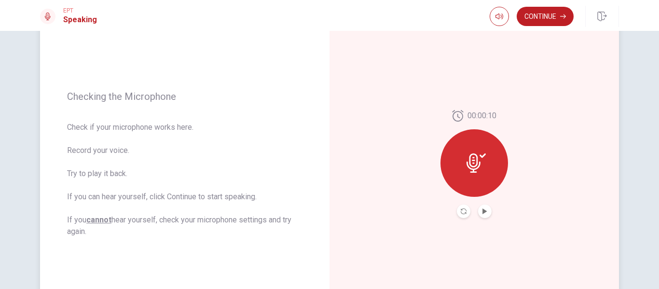
click at [476, 165] on icon at bounding box center [473, 162] width 14 height 19
click at [479, 161] on icon at bounding box center [475, 162] width 19 height 19
click at [472, 166] on icon at bounding box center [473, 162] width 14 height 19
click at [482, 213] on icon "Play Audio" at bounding box center [484, 211] width 4 height 6
click at [542, 19] on button "Continue" at bounding box center [544, 16] width 57 height 19
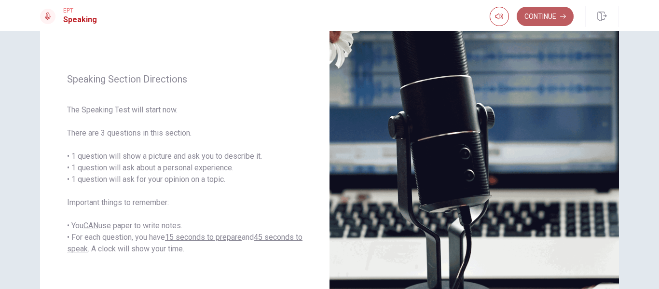
click at [538, 13] on button "Continue" at bounding box center [544, 16] width 57 height 19
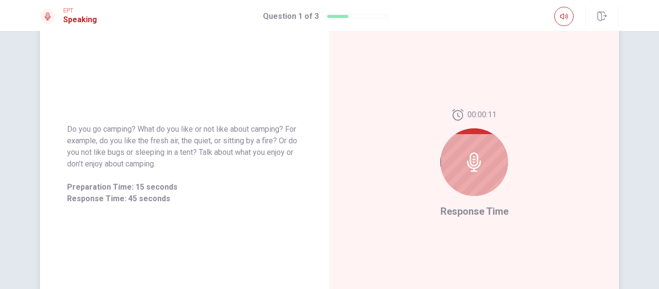
click at [469, 172] on div at bounding box center [473, 161] width 67 height 67
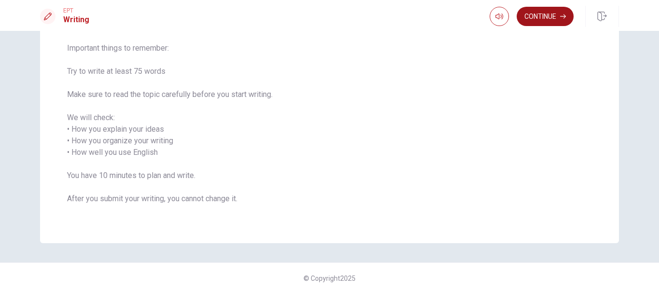
click at [543, 20] on button "Continue" at bounding box center [544, 16] width 57 height 19
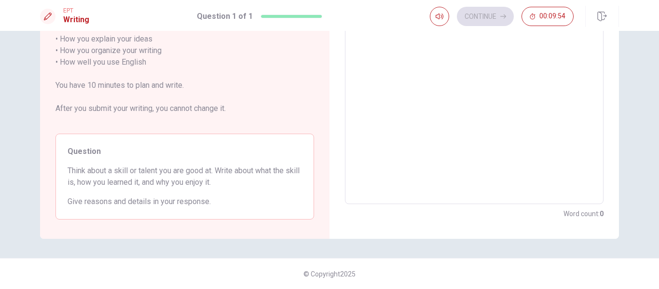
scroll to position [0, 0]
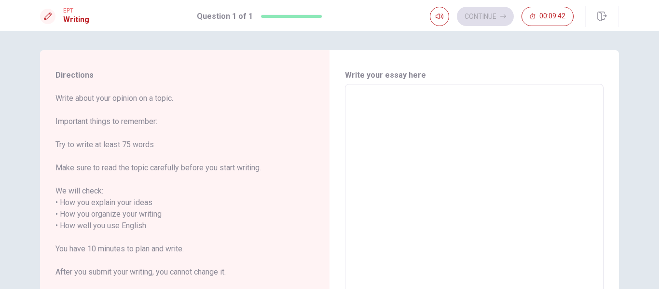
click at [402, 137] on textarea at bounding box center [473, 226] width 245 height 268
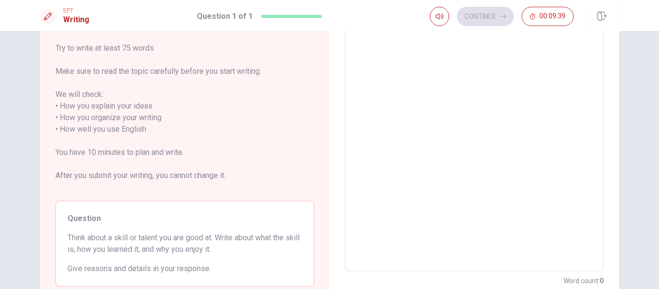
scroll to position [163, 0]
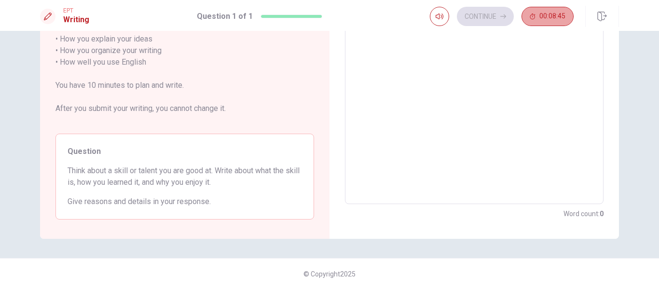
click at [543, 21] on button "00:08:45" at bounding box center [547, 16] width 52 height 19
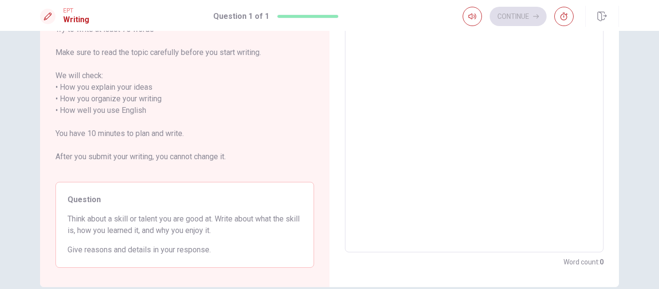
scroll to position [67, 0]
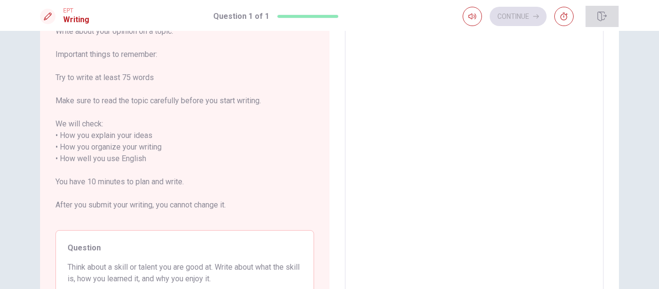
drag, startPoint x: 599, startPoint y: 18, endPoint x: 393, endPoint y: 108, distance: 224.3
click at [599, 18] on icon "button" at bounding box center [602, 17] width 10 height 10
